Goal: Task Accomplishment & Management: Manage account settings

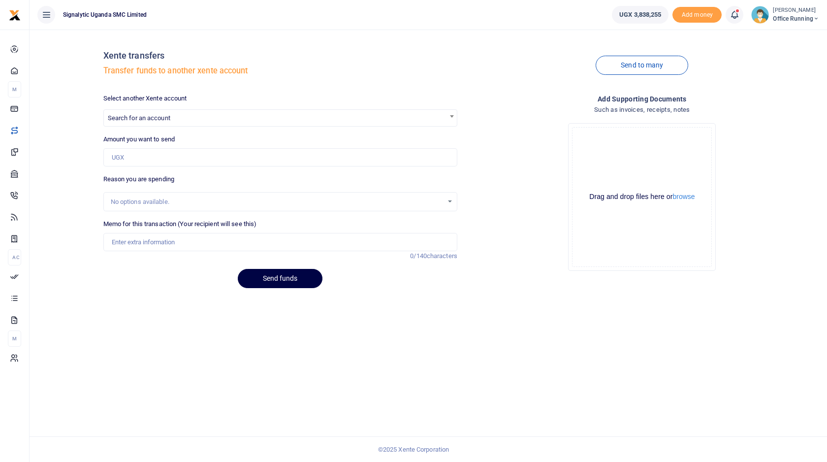
click at [813, 19] on icon at bounding box center [816, 18] width 6 height 7
click at [539, 49] on div "Send to many" at bounding box center [642, 65] width 362 height 56
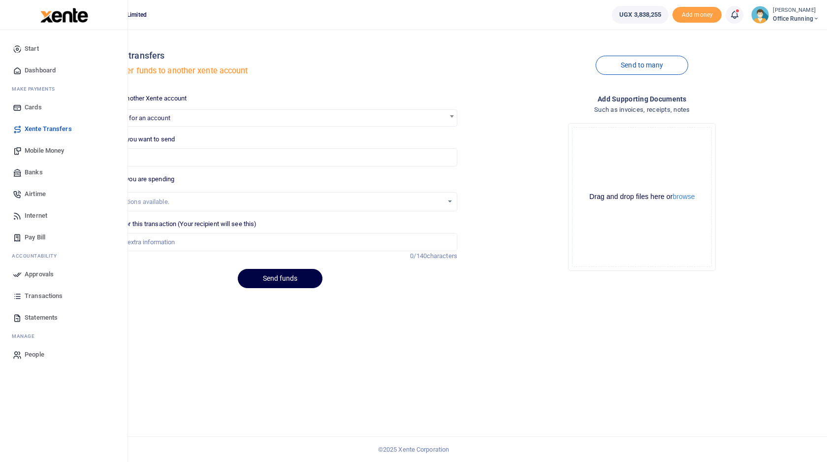
click at [36, 274] on span "Approvals" at bounding box center [39, 274] width 29 height 10
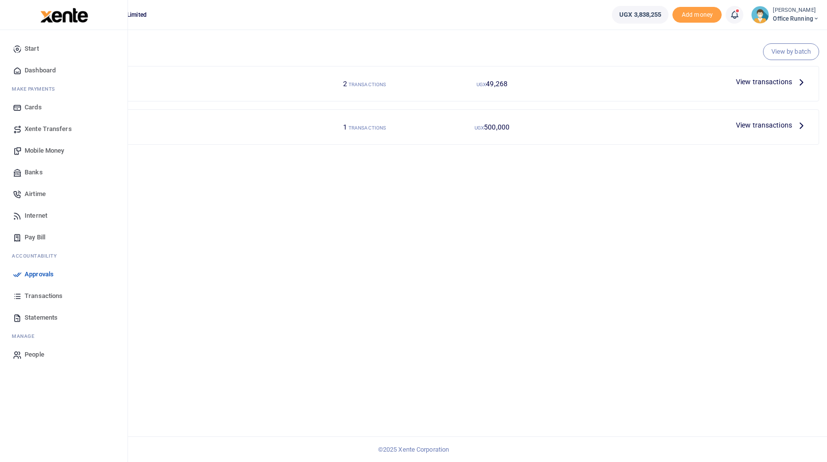
click at [45, 294] on span "Transactions" at bounding box center [44, 296] width 38 height 10
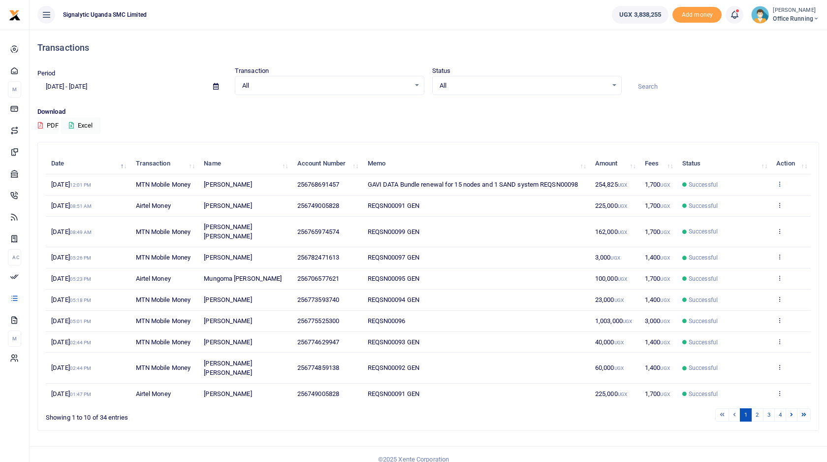
click at [779, 182] on icon at bounding box center [779, 183] width 6 height 7
click at [746, 201] on link "View details" at bounding box center [744, 200] width 78 height 14
click at [804, 20] on span "Office Running" at bounding box center [796, 18] width 46 height 9
click at [785, 37] on link "Switch accounts" at bounding box center [773, 36] width 86 height 14
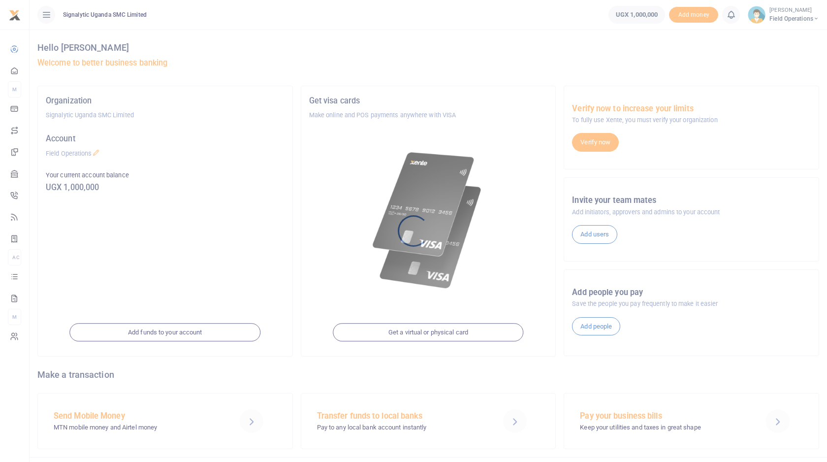
click at [806, 19] on div at bounding box center [413, 231] width 827 height 462
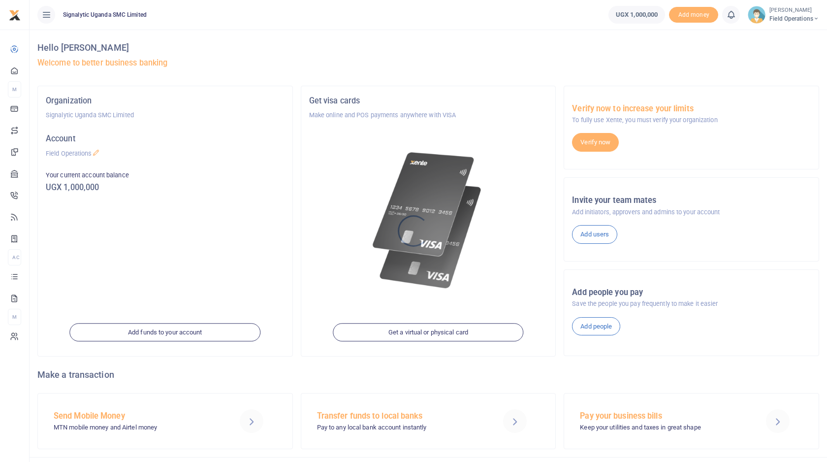
click at [814, 19] on div at bounding box center [413, 231] width 827 height 462
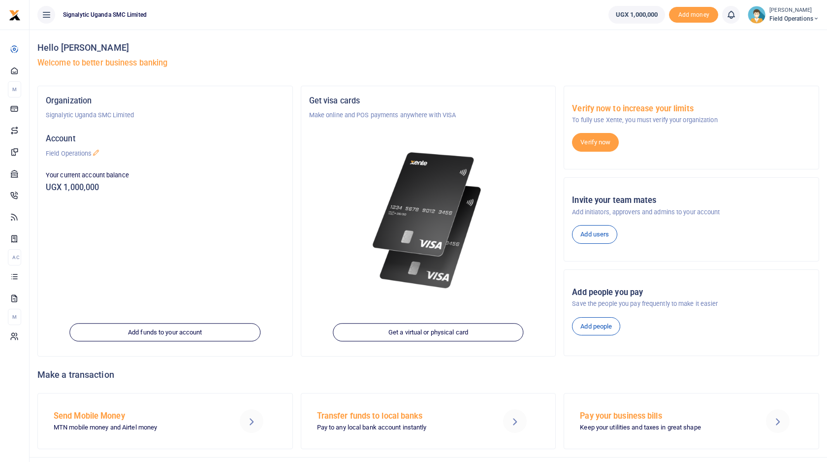
click at [811, 21] on span "Field Operations" at bounding box center [794, 18] width 50 height 9
click at [787, 71] on link "Account Settings" at bounding box center [774, 72] width 86 height 14
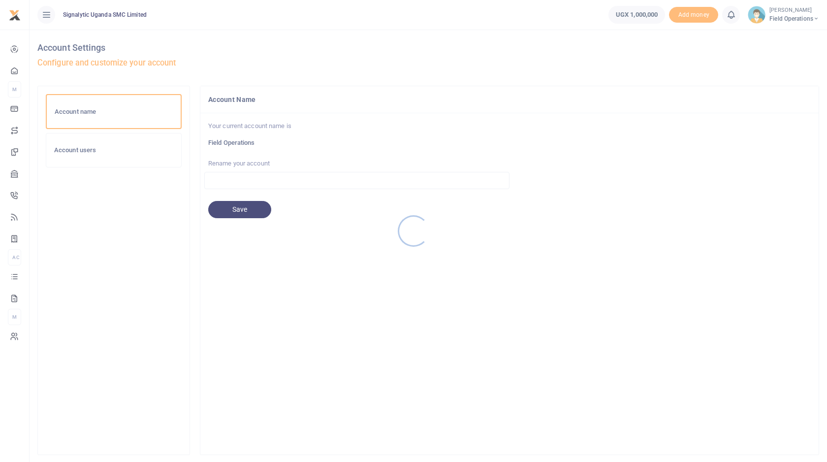
click at [119, 148] on div at bounding box center [413, 231] width 827 height 462
click at [119, 154] on div at bounding box center [413, 231] width 827 height 462
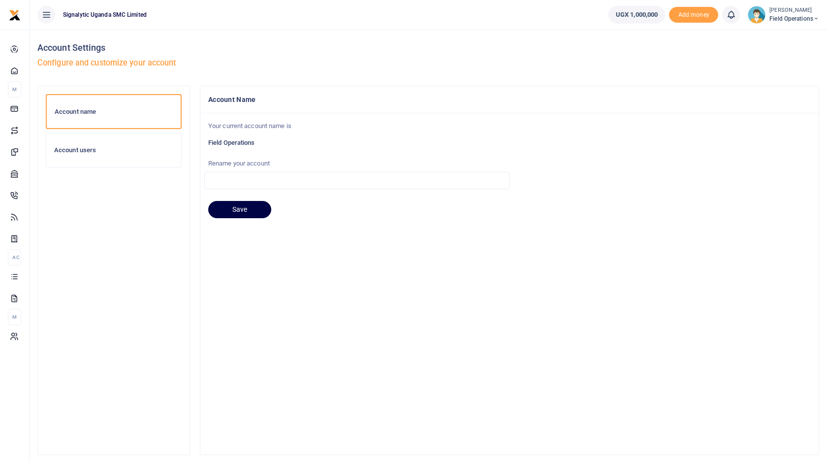
click at [127, 148] on h6 "Account users" at bounding box center [113, 150] width 119 height 8
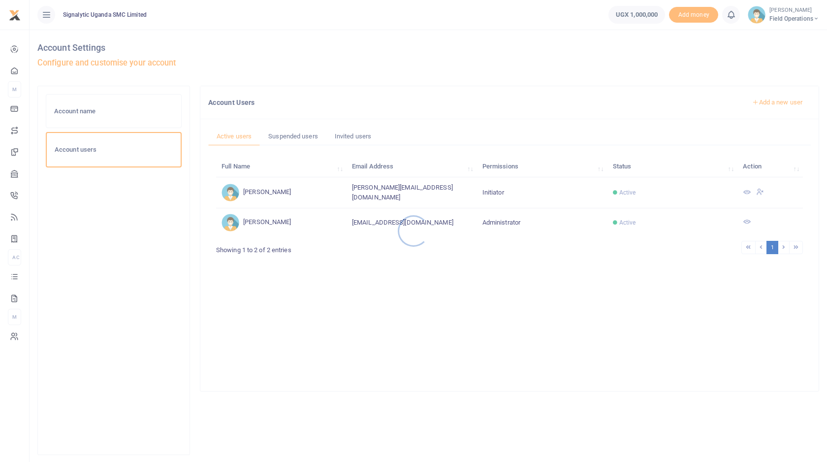
click at [362, 212] on div at bounding box center [413, 231] width 827 height 462
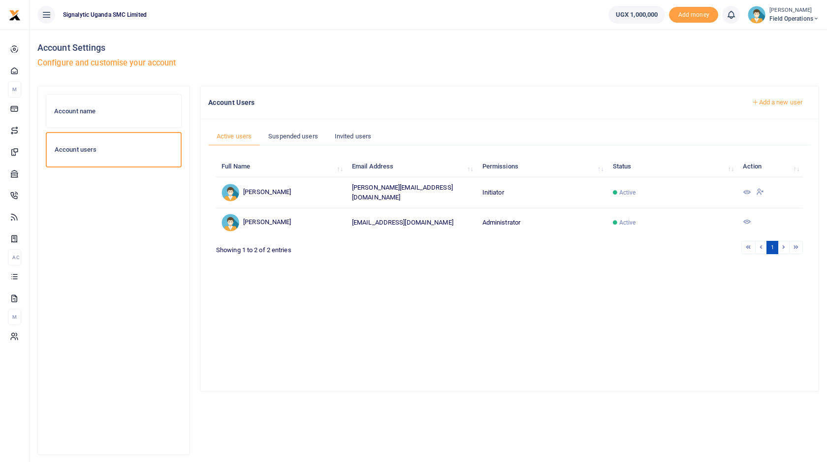
click at [744, 221] on icon at bounding box center [747, 222] width 8 height 8
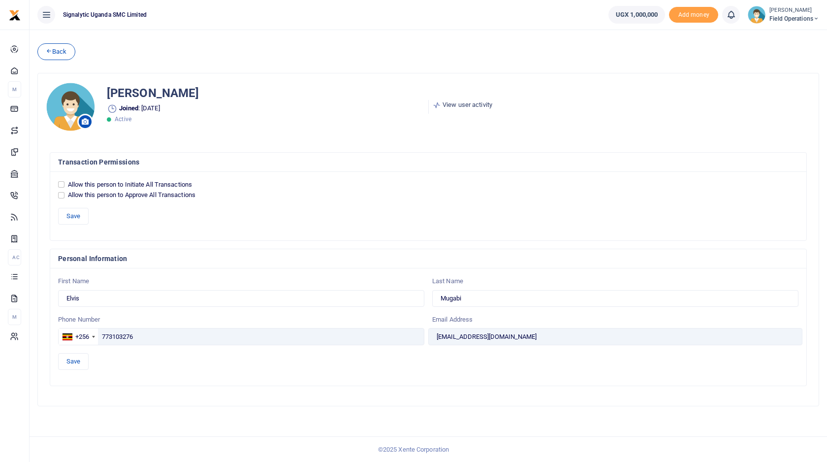
click at [60, 184] on div at bounding box center [413, 231] width 827 height 462
click at [60, 196] on input "Allow this person to Approve All Transactions" at bounding box center [61, 195] width 6 height 6
checkbox input "true"
click at [62, 185] on input "Allow this person to Initiate All Transactions" at bounding box center [61, 184] width 6 height 6
checkbox input "true"
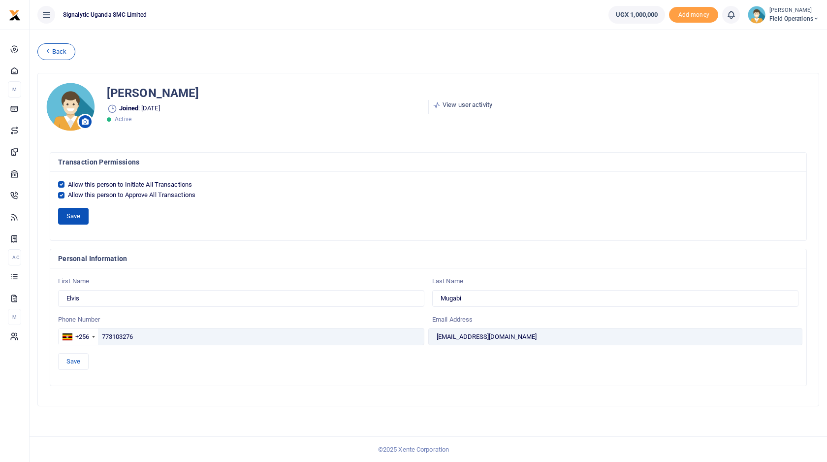
click at [70, 217] on button "Save" at bounding box center [73, 216] width 31 height 17
click at [62, 48] on link "Back" at bounding box center [56, 51] width 38 height 17
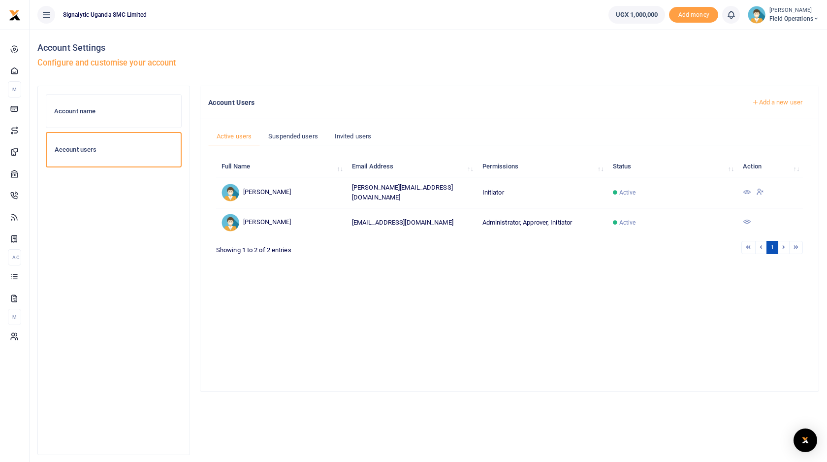
click at [823, 10] on ul "UGX 1,000,000 Add money Notifications 0 You have no new notification" at bounding box center [713, 15] width 226 height 30
click at [807, 15] on span "Field Operations" at bounding box center [794, 18] width 50 height 9
click at [779, 141] on link "Logout" at bounding box center [774, 144] width 86 height 14
